Goal: Find specific page/section: Find specific page/section

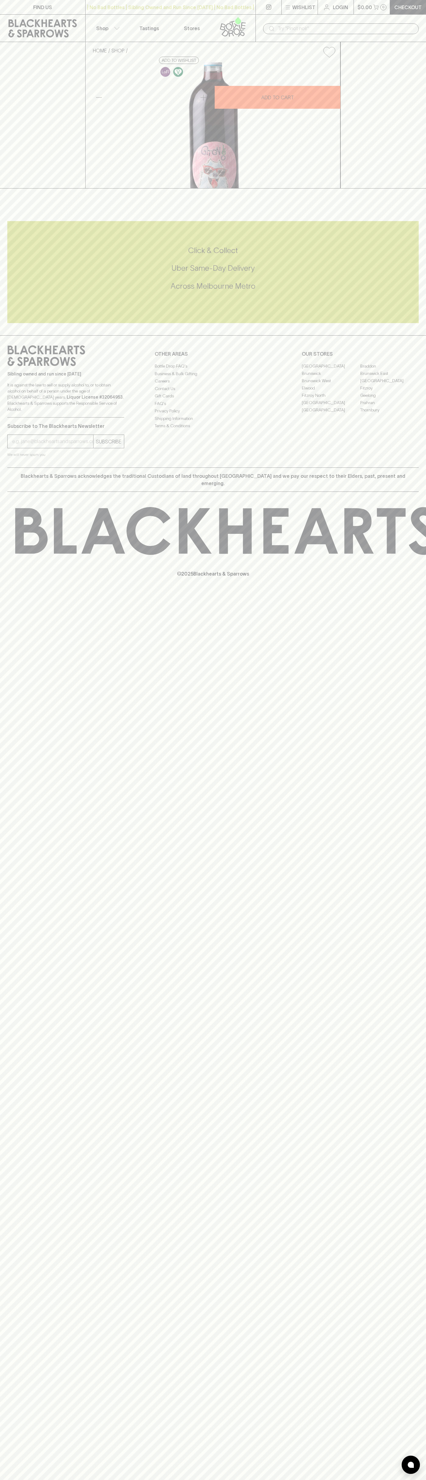
click at [54, 4] on link "FIND US" at bounding box center [42, 7] width 85 height 14
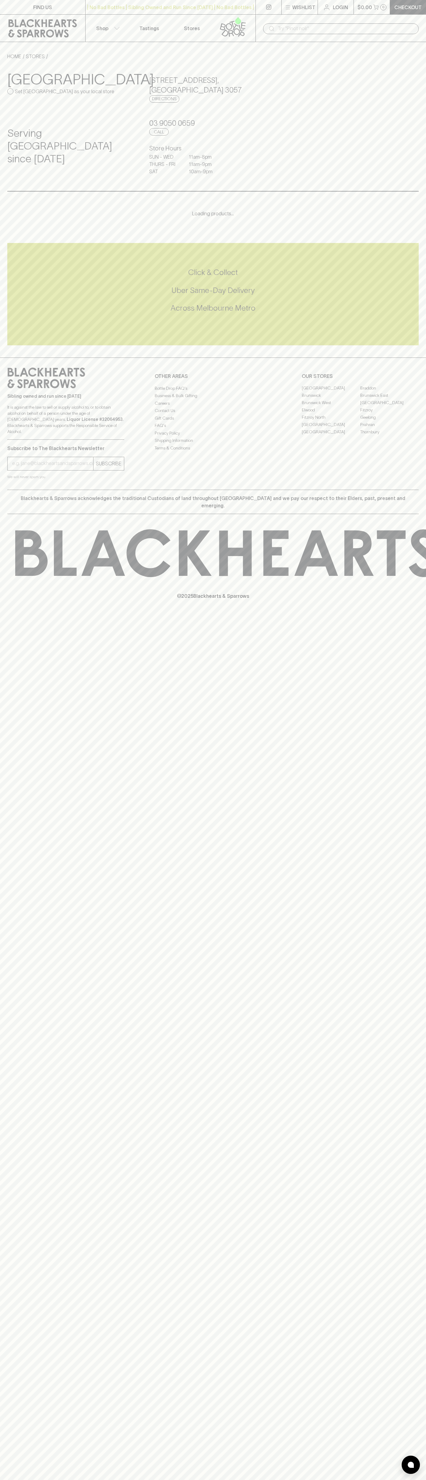
click at [10, 1480] on html "FIND US | No Bad Bottles | Sibling Owned and Run Since [DATE] | No Bad Bottles …" at bounding box center [213, 740] width 426 height 1480
click at [16, 591] on div "© 2025 Blackhearts & Sparrows" at bounding box center [213, 564] width 426 height 101
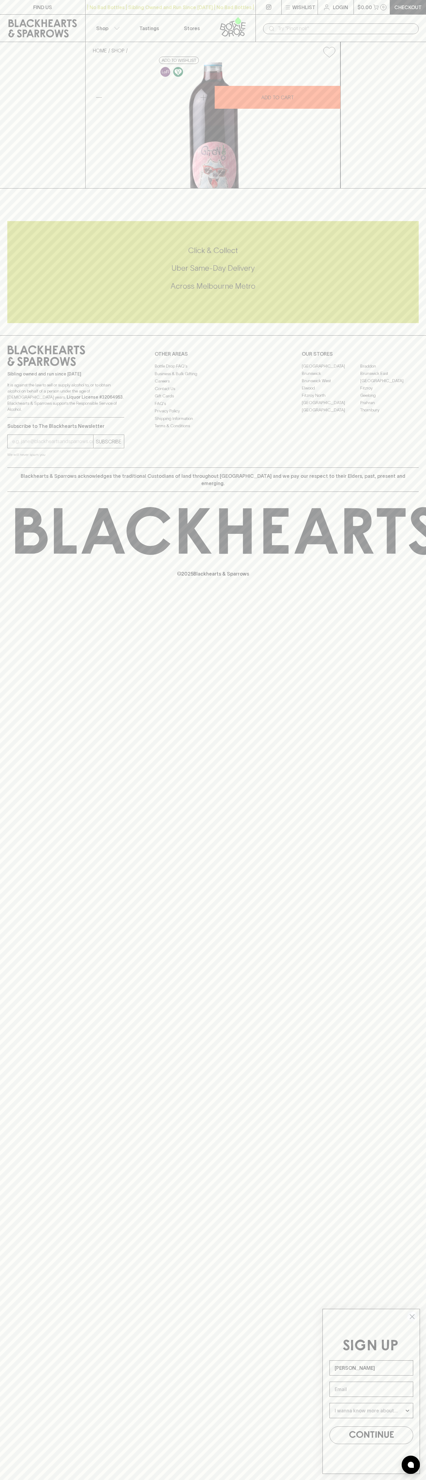
type input "[PERSON_NAME]"
